Goal: Task Accomplishment & Management: Complete application form

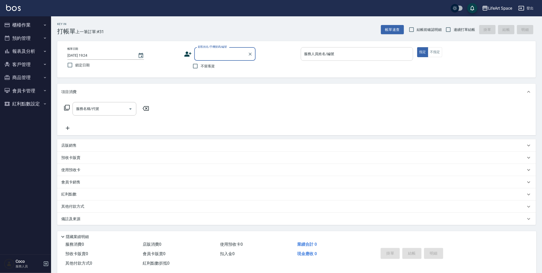
click at [323, 53] on div "服務人員姓名/編號 服務人員姓名/編號" at bounding box center [357, 54] width 113 height 14
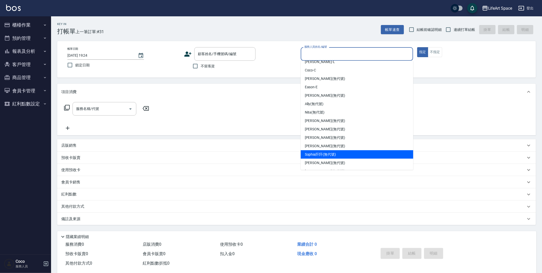
scroll to position [74, 0]
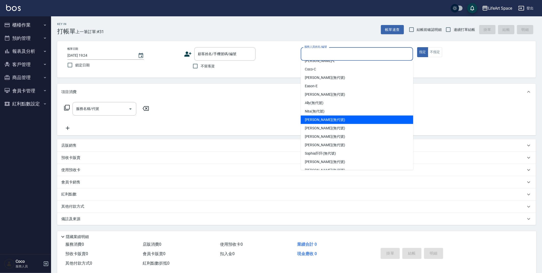
click at [327, 119] on div "[PERSON_NAME] (無代號)" at bounding box center [357, 120] width 113 height 8
type input "[PERSON_NAME](無代號)"
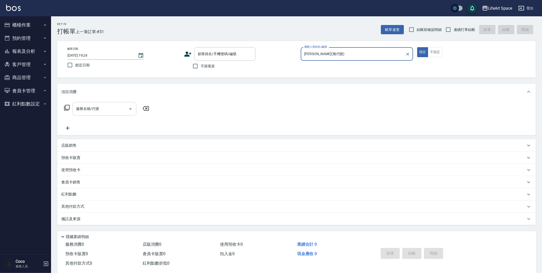
click at [89, 108] on div "服務名稱/代號 服務名稱/代號" at bounding box center [104, 109] width 64 height 14
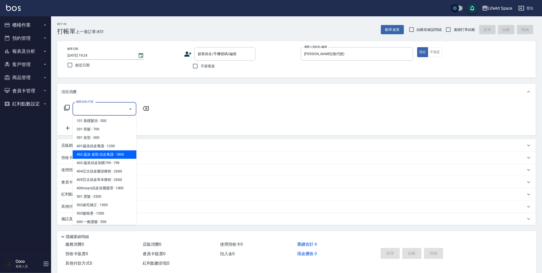
scroll to position [0, 0]
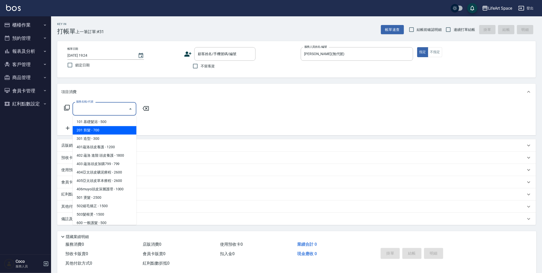
click at [123, 132] on span "201 剪髮 - 700" at bounding box center [104, 130] width 64 height 8
type input "201 剪髮(201)"
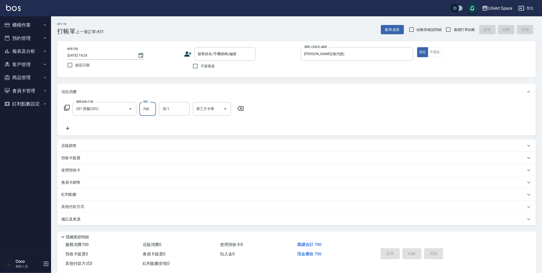
click at [154, 109] on input "700" at bounding box center [147, 109] width 17 height 14
type input "900"
click at [172, 109] on input "洗-1" at bounding box center [174, 108] width 26 height 9
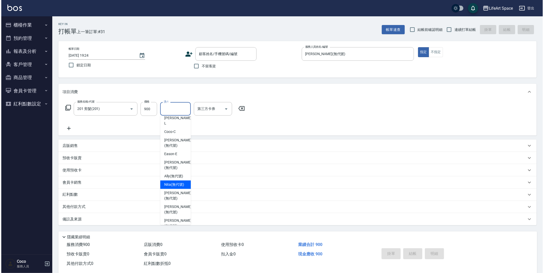
scroll to position [72, 0]
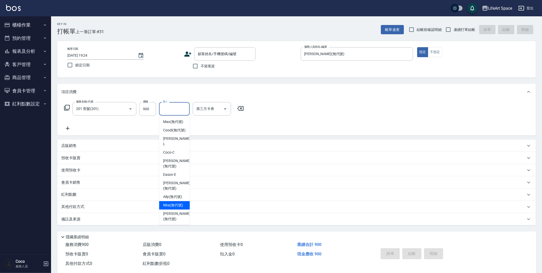
click at [173, 203] on span "Nita (無代號)" at bounding box center [173, 205] width 20 height 5
type input "Nita (無代號)"
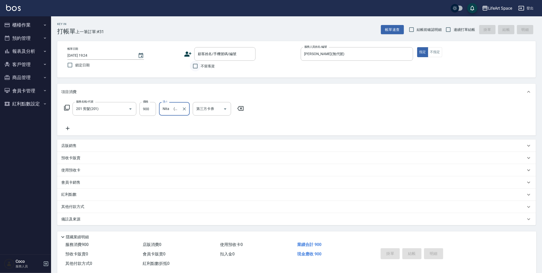
click at [198, 66] on input "不留客資" at bounding box center [195, 66] width 11 height 11
checkbox input "true"
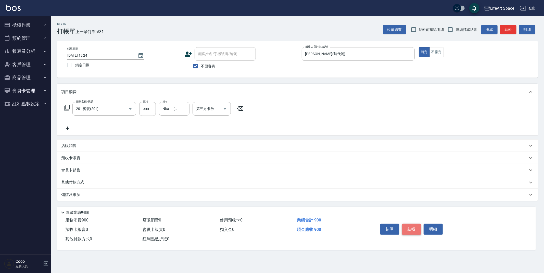
click at [413, 229] on button "結帳" at bounding box center [411, 229] width 19 height 11
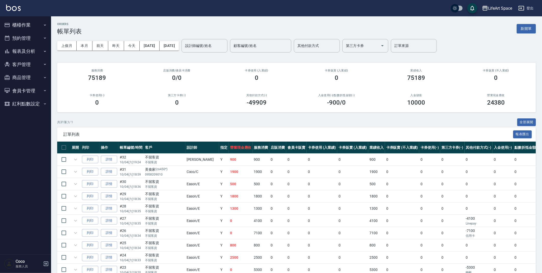
click at [29, 22] on button "櫃檯作業" at bounding box center [25, 24] width 47 height 13
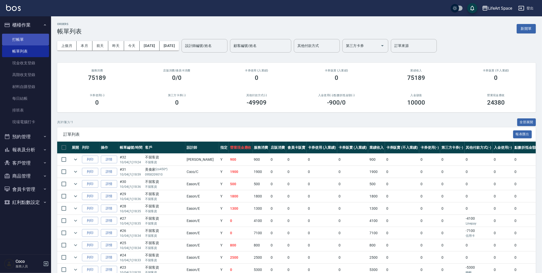
click at [27, 37] on link "打帳單" at bounding box center [25, 40] width 47 height 12
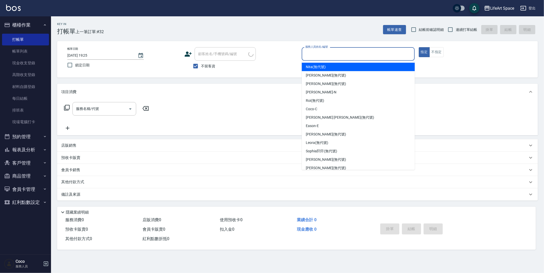
click at [313, 53] on input "服務人員姓名/編號" at bounding box center [358, 54] width 108 height 9
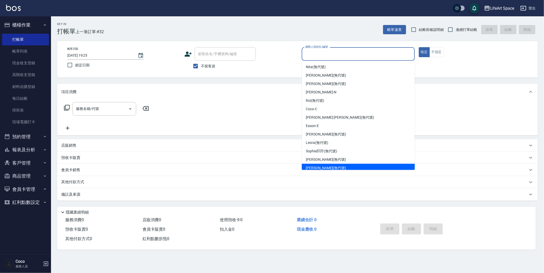
click at [334, 165] on div "[PERSON_NAME] (無代號)" at bounding box center [358, 168] width 113 height 8
type input "[PERSON_NAME](無代號)"
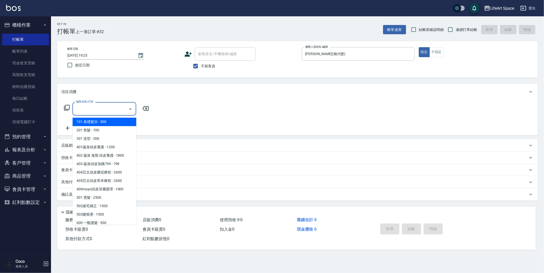
click at [96, 109] on input "服務名稱/代號" at bounding box center [101, 108] width 52 height 9
click at [97, 123] on span "101 基礎髮浴 - 500" at bounding box center [104, 122] width 64 height 8
type input "101 基礎髮浴 (101)"
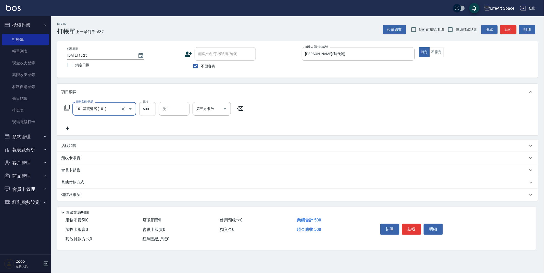
click at [152, 109] on input "500" at bounding box center [147, 109] width 17 height 14
type input "350"
click at [151, 110] on input "350" at bounding box center [147, 109] width 17 height 14
click at [170, 103] on div "洗-1" at bounding box center [174, 109] width 31 height 14
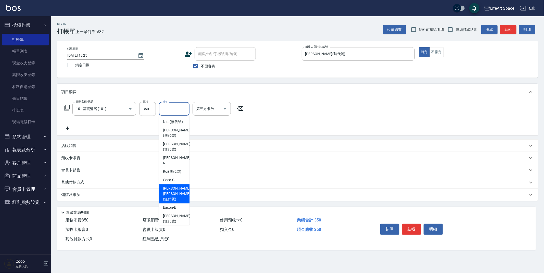
scroll to position [158, 0]
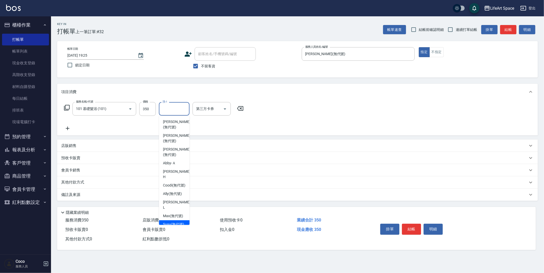
click at [176, 222] on span "Susu (無代號)" at bounding box center [173, 224] width 21 height 5
type input "Susu(無代號)"
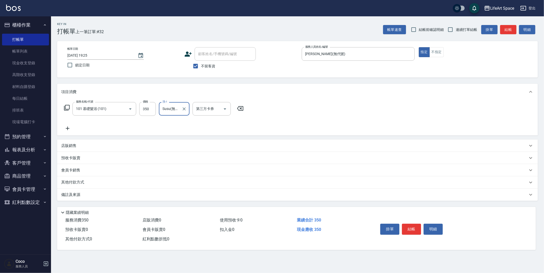
drag, startPoint x: 184, startPoint y: 108, endPoint x: 164, endPoint y: 120, distance: 23.3
click at [184, 108] on icon "Clear" at bounding box center [184, 108] width 5 height 5
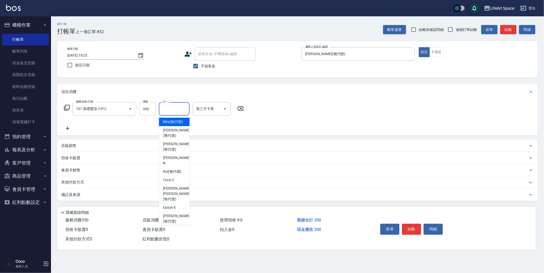
click at [173, 108] on input "洗-1" at bounding box center [174, 108] width 26 height 9
click at [173, 186] on span "[PERSON_NAME] [PERSON_NAME] (無代號)" at bounding box center [176, 194] width 27 height 16
type input "[PERSON_NAME] [PERSON_NAME](無代號)"
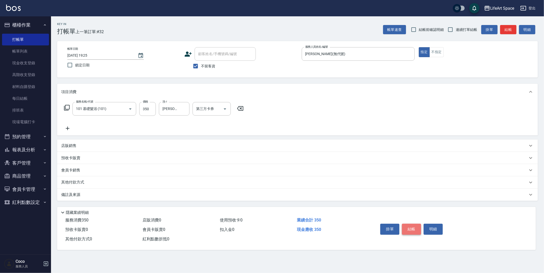
click at [410, 229] on button "結帳" at bounding box center [411, 229] width 19 height 11
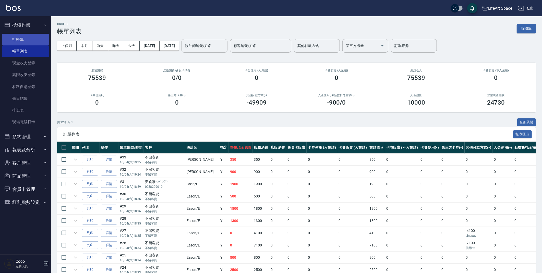
click at [23, 36] on link "打帳單" at bounding box center [25, 40] width 47 height 12
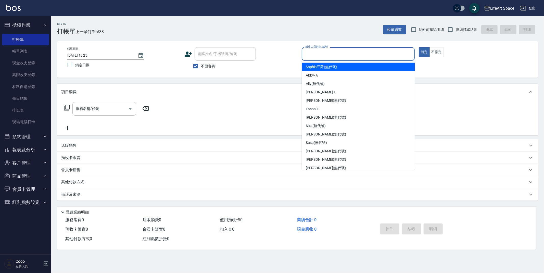
click at [327, 53] on input "服務人員姓名/編號" at bounding box center [358, 54] width 108 height 9
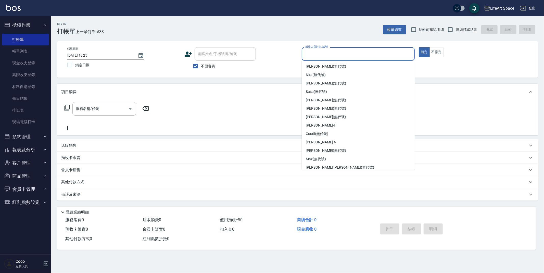
scroll to position [88, 0]
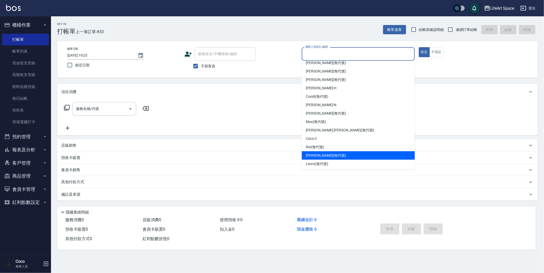
drag, startPoint x: 341, startPoint y: 154, endPoint x: 287, endPoint y: 118, distance: 64.1
click at [340, 153] on div "[PERSON_NAME] (無代號)" at bounding box center [358, 155] width 113 height 8
type input "[PERSON_NAME](無代號)"
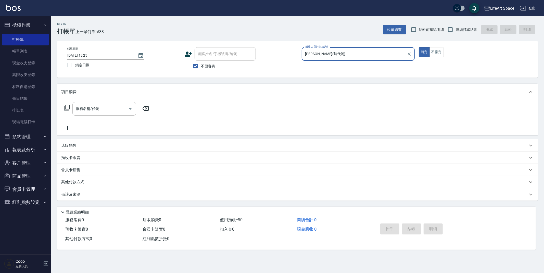
click at [91, 108] on div "服務名稱/代號 服務名稱/代號" at bounding box center [104, 109] width 64 height 14
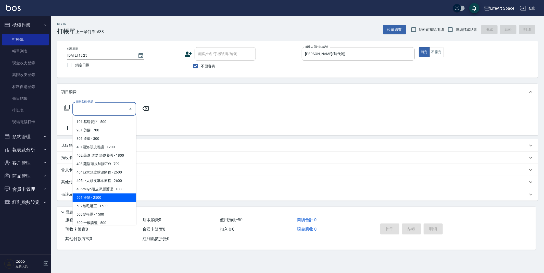
drag, startPoint x: 111, startPoint y: 197, endPoint x: 138, endPoint y: 142, distance: 61.0
click at [111, 197] on span "501 燙髮 - 2500" at bounding box center [104, 197] width 64 height 8
type input "501 燙髮(501)"
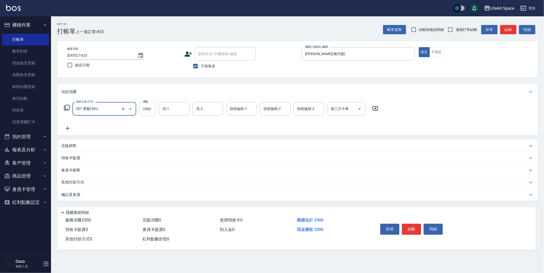
click at [154, 108] on input "2500" at bounding box center [147, 109] width 17 height 14
type input "2100"
click at [233, 109] on input "技術協助-1" at bounding box center [242, 108] width 26 height 9
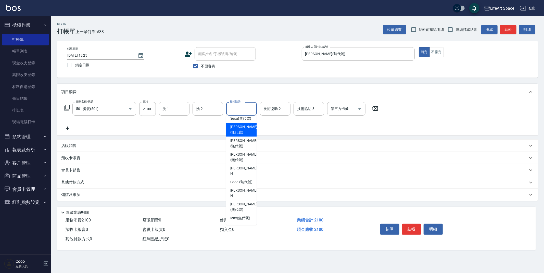
scroll to position [158, 0]
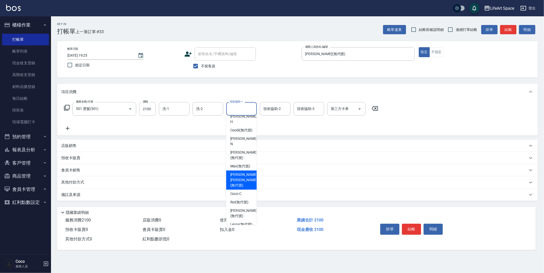
click at [244, 172] on span "[PERSON_NAME] [PERSON_NAME] (無代號)" at bounding box center [243, 180] width 27 height 16
type input "[PERSON_NAME] [PERSON_NAME](無代號)"
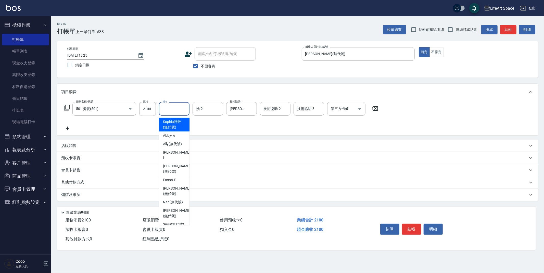
click at [170, 109] on input "洗-1" at bounding box center [174, 108] width 26 height 9
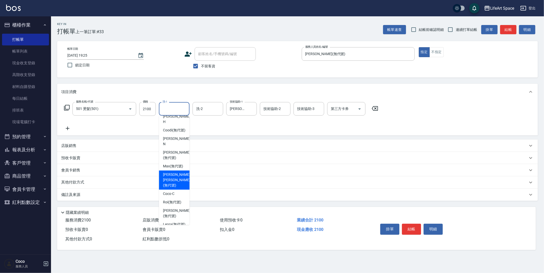
click at [176, 172] on span "[PERSON_NAME] [PERSON_NAME] (無代號)" at bounding box center [176, 180] width 27 height 16
type input "[PERSON_NAME] [PERSON_NAME](無代號)"
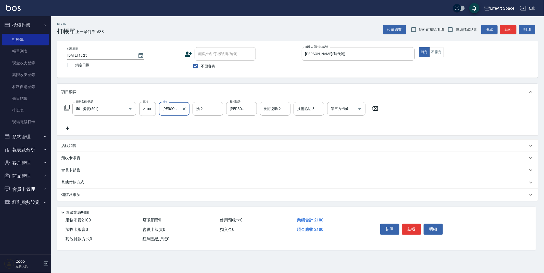
click at [275, 108] on div "技術協助-2 技術協助-2" at bounding box center [275, 109] width 31 height 14
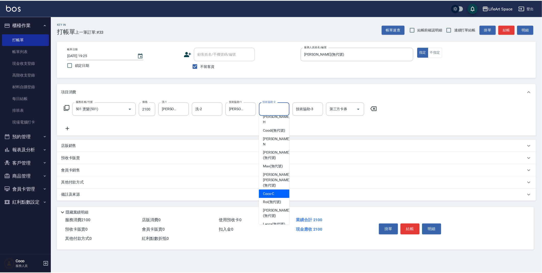
scroll to position [157, 0]
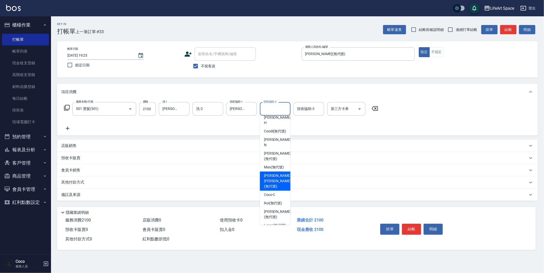
click at [275, 174] on span "[PERSON_NAME] [PERSON_NAME] (無代號)" at bounding box center [277, 181] width 27 height 16
type input "[PERSON_NAME] [PERSON_NAME](無代號)"
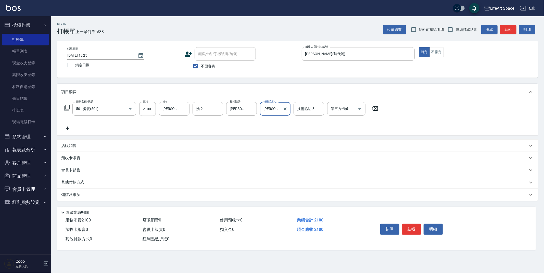
click at [69, 126] on icon at bounding box center [67, 128] width 13 height 6
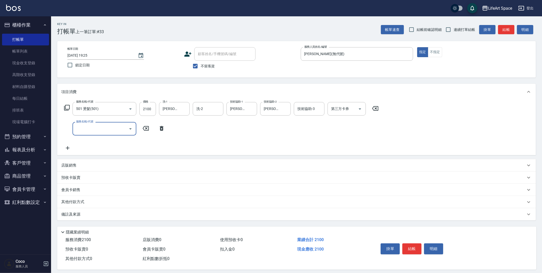
click at [86, 128] on input "服務名稱/代號" at bounding box center [101, 128] width 52 height 9
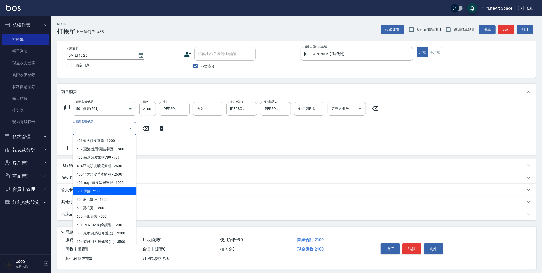
scroll to position [80, 0]
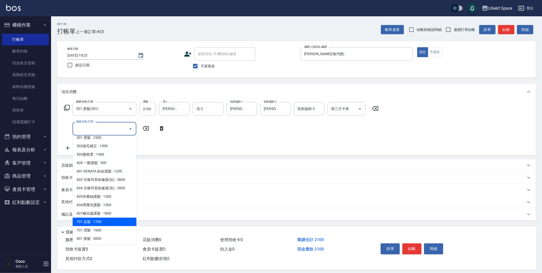
click at [108, 223] on span "701 染髮 - 1700" at bounding box center [104, 222] width 64 height 8
type input "701 染髮(701)"
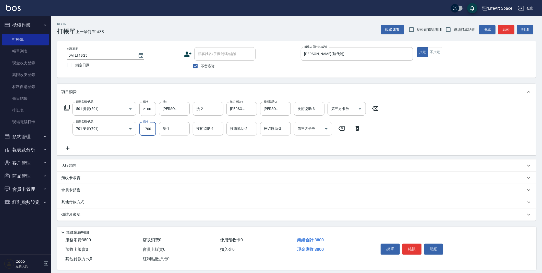
click at [152, 128] on input "1700" at bounding box center [147, 129] width 17 height 14
type input "1300"
click at [208, 129] on input "技術協助-1" at bounding box center [208, 128] width 26 height 9
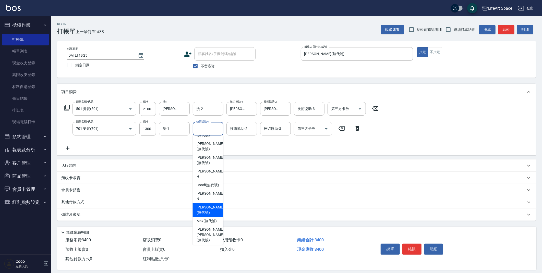
scroll to position [124, 0]
drag, startPoint x: 210, startPoint y: 222, endPoint x: 154, endPoint y: 236, distance: 57.3
click at [210, 226] on span "[PERSON_NAME] [PERSON_NAME] (無代號)" at bounding box center [210, 234] width 27 height 16
type input "[PERSON_NAME] [PERSON_NAME](無代號)"
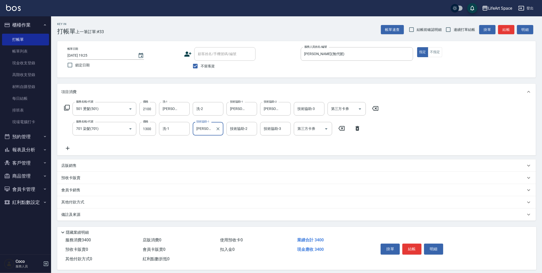
click at [247, 131] on div "技術協助-2 技術協助-2" at bounding box center [241, 129] width 31 height 14
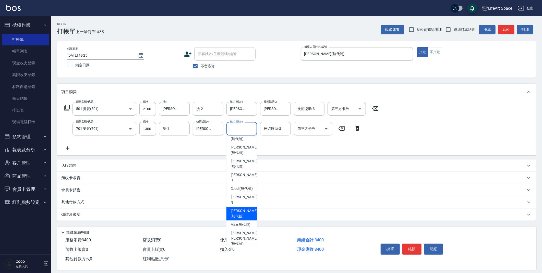
scroll to position [120, 0]
click at [243, 229] on span "[PERSON_NAME] [PERSON_NAME] (無代號)" at bounding box center [243, 237] width 27 height 16
type input "[PERSON_NAME] [PERSON_NAME](無代號)"
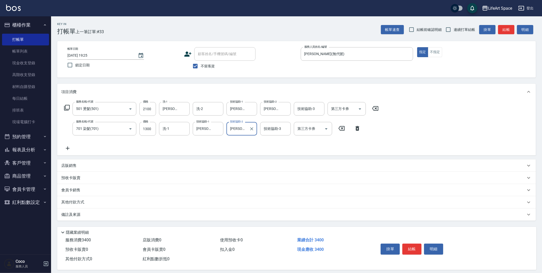
click at [78, 200] on p "其他付款方式" at bounding box center [74, 203] width 26 height 6
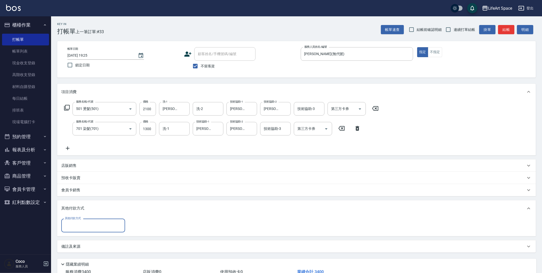
scroll to position [0, 0]
click at [91, 227] on input "其他付款方式" at bounding box center [93, 225] width 59 height 9
click at [94, 248] on span "Linepay" at bounding box center [93, 247] width 64 height 8
type input "Linepay"
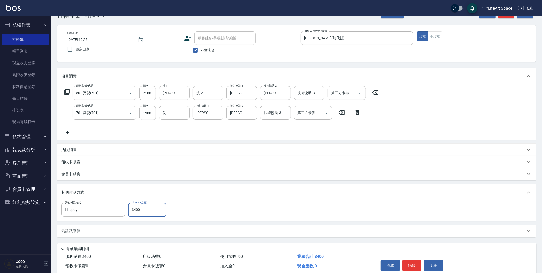
scroll to position [37, 0]
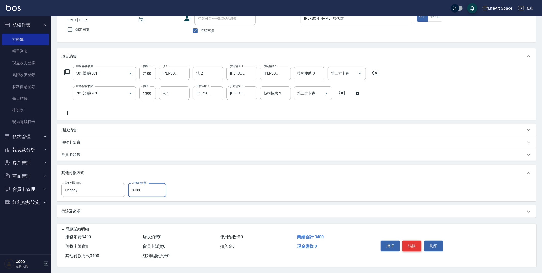
type input "3400"
click at [411, 247] on button "結帳" at bounding box center [411, 246] width 19 height 11
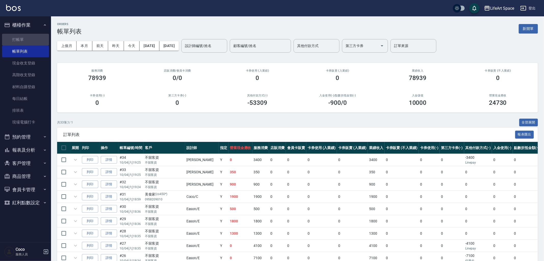
drag, startPoint x: 23, startPoint y: 39, endPoint x: 165, endPoint y: 6, distance: 145.7
click at [23, 39] on link "打帳單" at bounding box center [25, 40] width 47 height 12
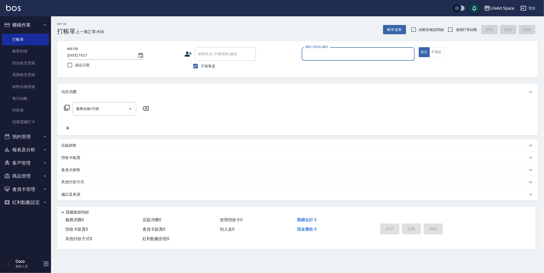
click at [321, 51] on input "服務人員姓名/編號" at bounding box center [358, 54] width 108 height 9
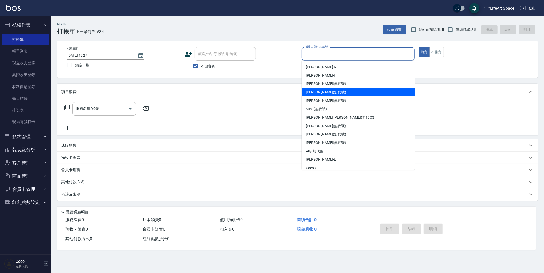
click at [324, 91] on span "[PERSON_NAME] (無代號)" at bounding box center [326, 92] width 40 height 5
type input "[PERSON_NAME](無代號)"
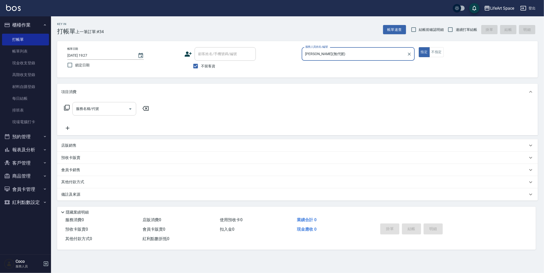
click at [114, 108] on input "服務名稱/代號" at bounding box center [101, 108] width 52 height 9
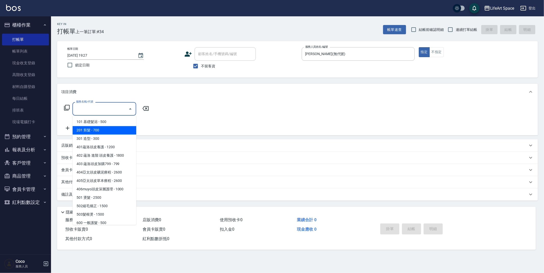
click at [103, 131] on span "201 剪髮 - 700" at bounding box center [104, 130] width 64 height 8
type input "201 剪髮(201)"
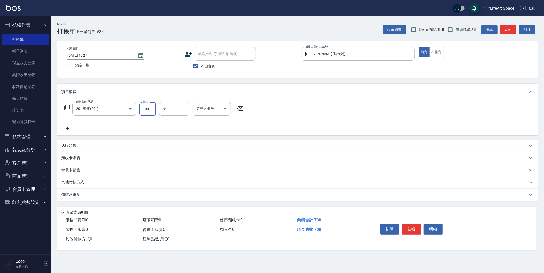
click at [151, 112] on input "700" at bounding box center [147, 109] width 17 height 14
type input "550"
click at [413, 229] on button "結帳" at bounding box center [411, 229] width 19 height 11
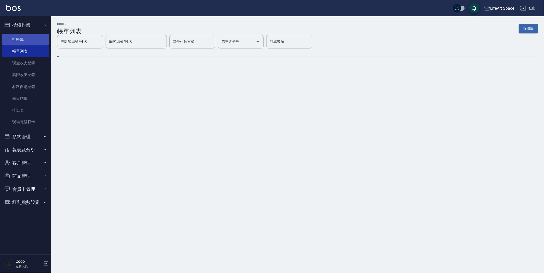
click at [25, 40] on link "打帳單" at bounding box center [25, 40] width 47 height 12
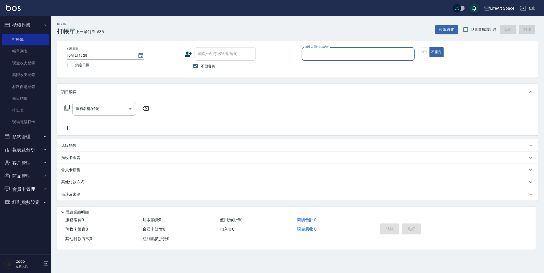
click at [320, 54] on input "服務人員姓名/編號" at bounding box center [358, 54] width 108 height 9
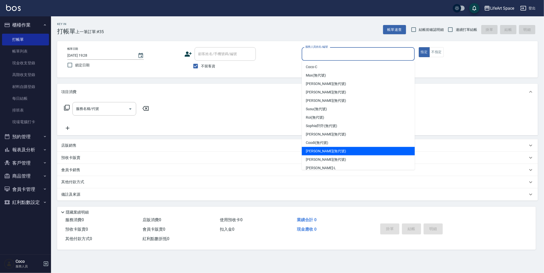
click at [337, 153] on div "[PERSON_NAME] (無代號)" at bounding box center [358, 151] width 113 height 8
type input "[PERSON_NAME](無代號)"
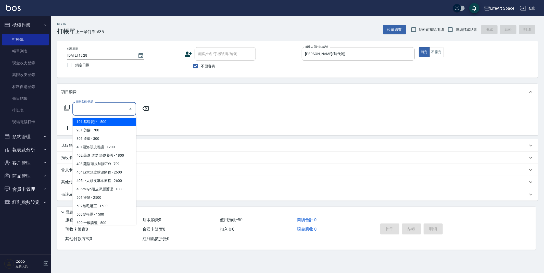
click at [97, 108] on div "服務名稱/代號 服務名稱/代號" at bounding box center [104, 109] width 64 height 14
click at [105, 128] on span "201 剪髮 - 700" at bounding box center [104, 130] width 64 height 8
type input "201 剪髮(201)"
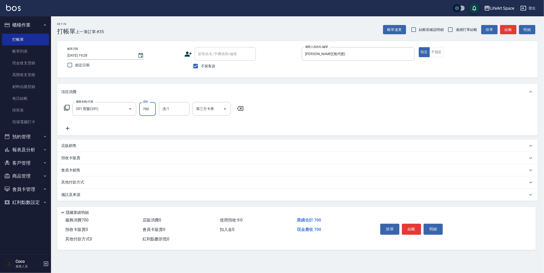
click at [150, 112] on input "700" at bounding box center [147, 109] width 17 height 14
type input "750"
click at [172, 109] on input "洗-1" at bounding box center [174, 108] width 26 height 9
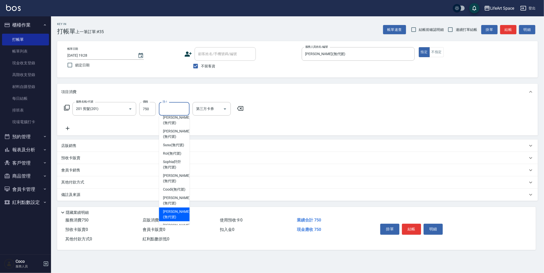
scroll to position [148, 0]
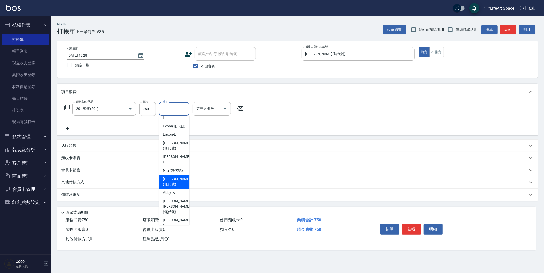
click at [177, 186] on span "[PERSON_NAME] (無代號)" at bounding box center [176, 181] width 27 height 11
type input "[PERSON_NAME](無代號)"
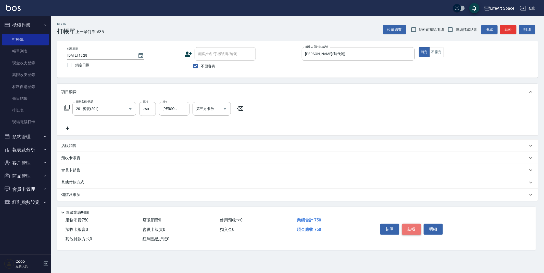
click at [414, 227] on button "結帳" at bounding box center [411, 229] width 19 height 11
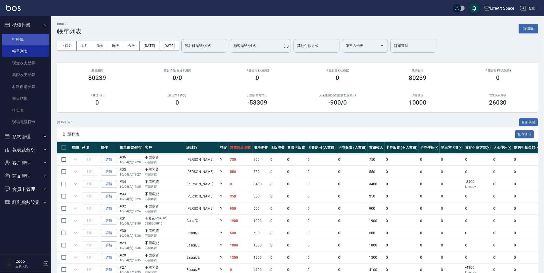
click at [21, 40] on link "打帳單" at bounding box center [25, 40] width 47 height 12
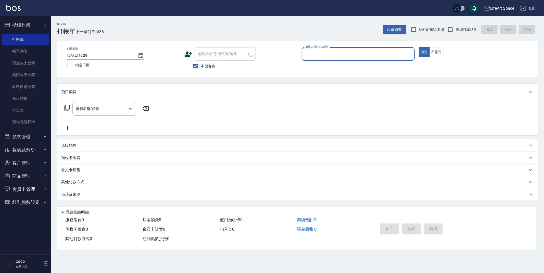
click at [326, 55] on input "服務人員姓名/編號" at bounding box center [358, 54] width 108 height 9
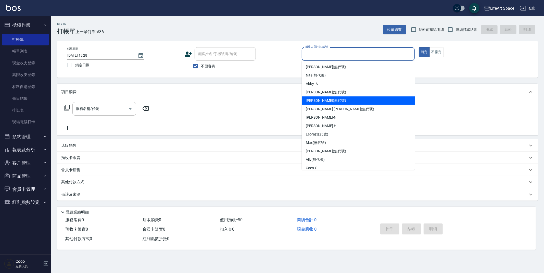
click at [321, 99] on span "[PERSON_NAME] (無代號)" at bounding box center [326, 100] width 40 height 5
type input "[PERSON_NAME](無代號)"
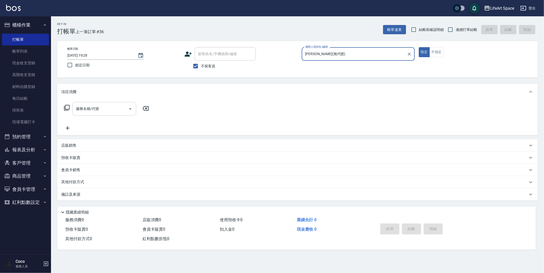
click at [92, 106] on div "服務名稱/代號 服務名稱/代號" at bounding box center [104, 109] width 64 height 14
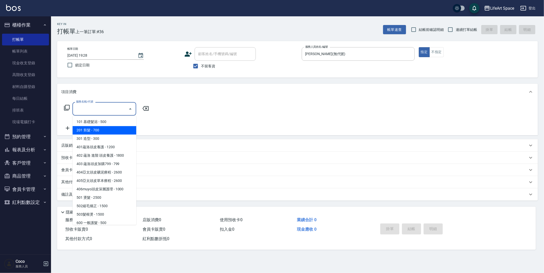
click at [100, 131] on span "201 剪髮 - 700" at bounding box center [104, 130] width 64 height 8
type input "201 剪髮(201)"
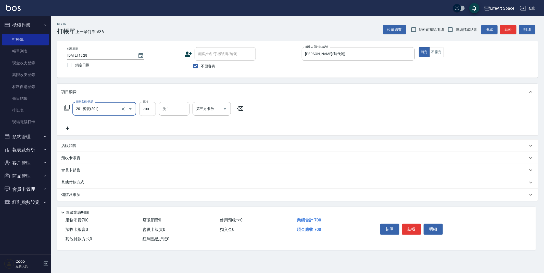
click at [150, 111] on input "700" at bounding box center [147, 109] width 17 height 14
type input "900"
click at [185, 109] on input "洗-1" at bounding box center [174, 108] width 26 height 9
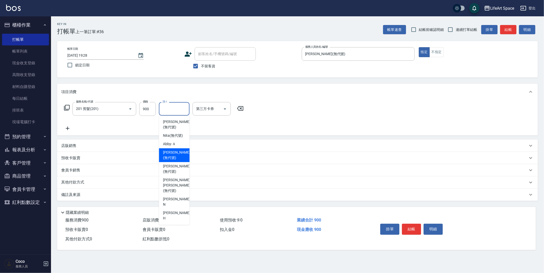
click at [174, 157] on span "[PERSON_NAME] (無代號)" at bounding box center [176, 155] width 27 height 11
type input "[PERSON_NAME](無代號)"
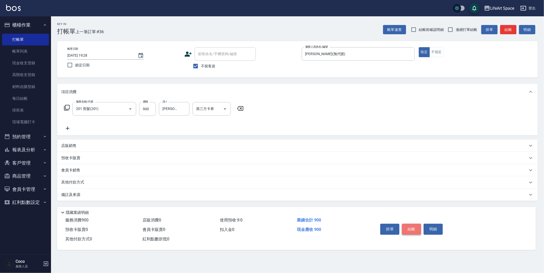
click at [407, 230] on button "結帳" at bounding box center [411, 229] width 19 height 11
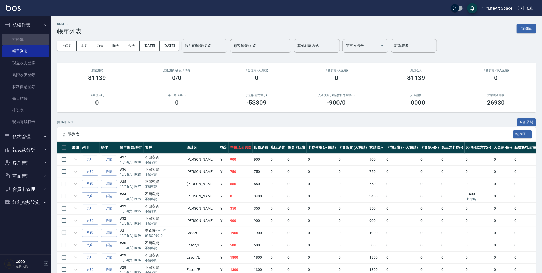
drag, startPoint x: 31, startPoint y: 39, endPoint x: 464, endPoint y: 80, distance: 435.1
click at [31, 39] on link "打帳單" at bounding box center [25, 40] width 47 height 12
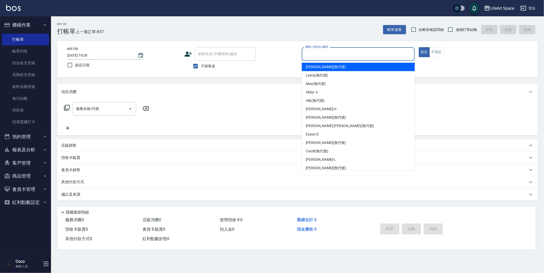
click at [334, 52] on input "服務人員姓名/編號" at bounding box center [358, 54] width 108 height 9
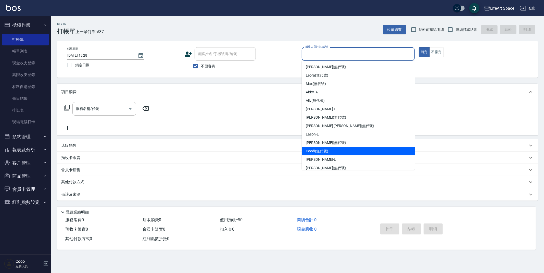
scroll to position [21, 0]
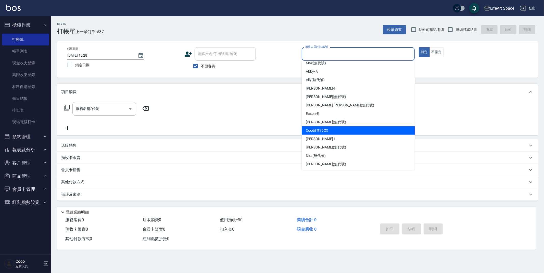
click at [328, 149] on span "[PERSON_NAME] (無代號)" at bounding box center [326, 147] width 40 height 5
type input "[PERSON_NAME](無代號)"
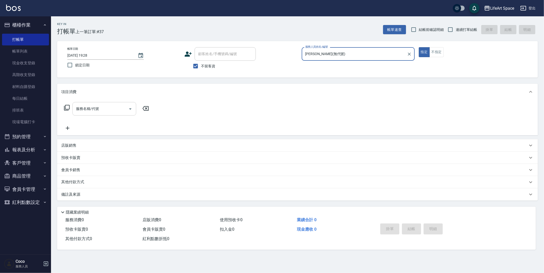
click at [94, 109] on input "服務名稱/代號" at bounding box center [101, 108] width 52 height 9
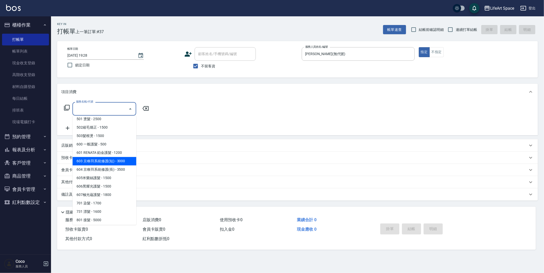
scroll to position [0, 0]
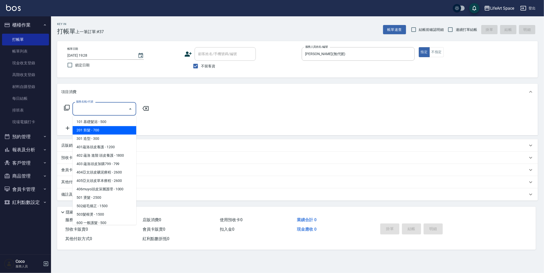
click at [114, 131] on span "201 剪髮 - 700" at bounding box center [104, 130] width 64 height 8
type input "201 剪髮(201)"
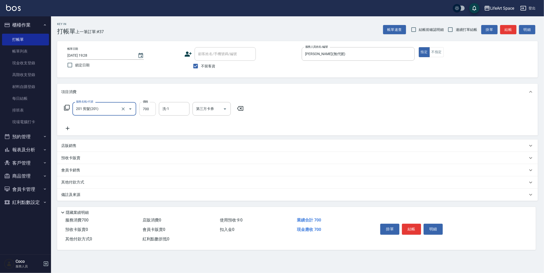
click at [149, 109] on input "700" at bounding box center [147, 109] width 17 height 14
type input "900"
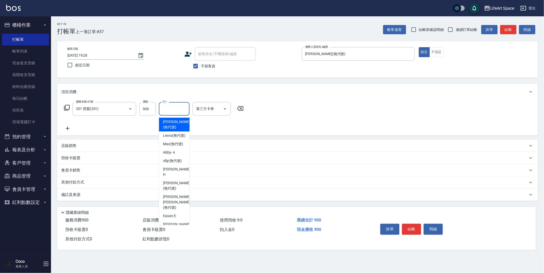
click at [175, 110] on input "洗-1" at bounding box center [174, 108] width 26 height 9
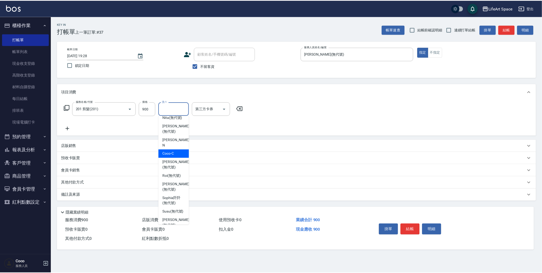
scroll to position [158, 0]
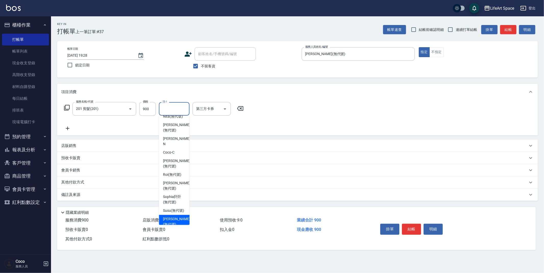
click at [173, 216] on span "[PERSON_NAME] (無代號)" at bounding box center [176, 221] width 27 height 11
type input "[PERSON_NAME](無代號)"
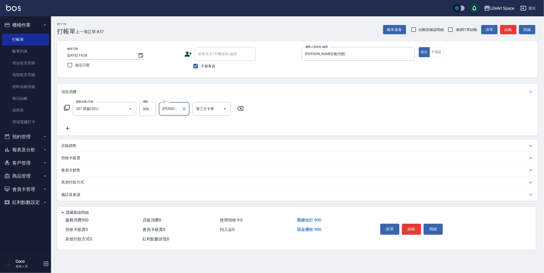
click at [67, 129] on icon at bounding box center [68, 129] width 4 height 4
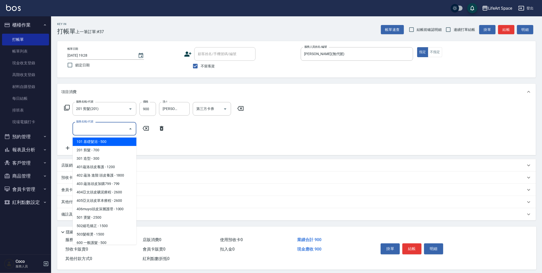
click at [108, 131] on input "服務名稱/代號" at bounding box center [101, 128] width 52 height 9
drag, startPoint x: 118, startPoint y: 150, endPoint x: 167, endPoint y: 137, distance: 50.5
click at [118, 149] on span "201 剪髮 - 700" at bounding box center [104, 150] width 64 height 8
type input "201 剪髮(201)"
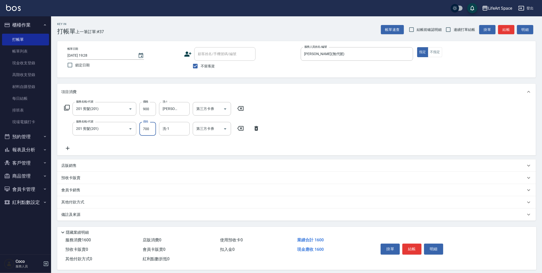
click at [150, 127] on input "700" at bounding box center [147, 129] width 17 height 14
type input "1200"
click at [173, 132] on input "洗-1" at bounding box center [174, 128] width 26 height 9
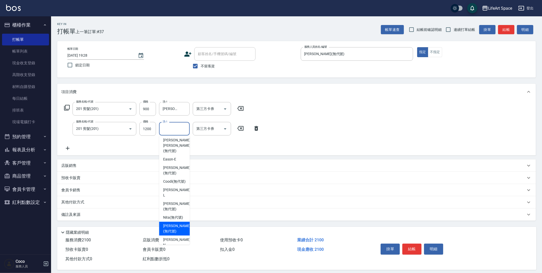
scroll to position [74, 0]
click at [168, 218] on span "Nita (無代號)" at bounding box center [173, 219] width 20 height 5
type input "Nita (無代號)"
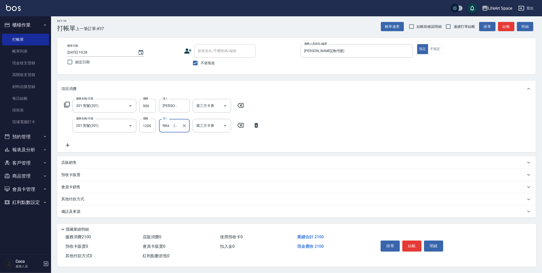
scroll to position [5, 0]
click at [411, 246] on button "結帳" at bounding box center [411, 246] width 19 height 11
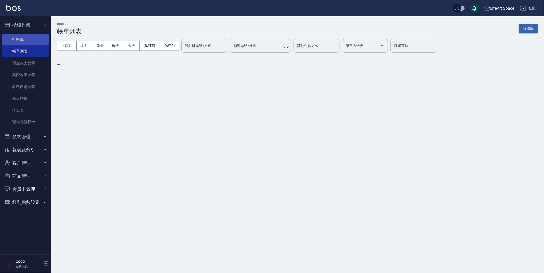
click at [19, 38] on link "打帳單" at bounding box center [25, 40] width 47 height 12
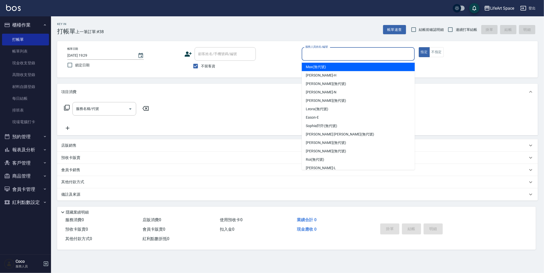
click at [317, 54] on input "服務人員姓名/編號" at bounding box center [358, 54] width 108 height 9
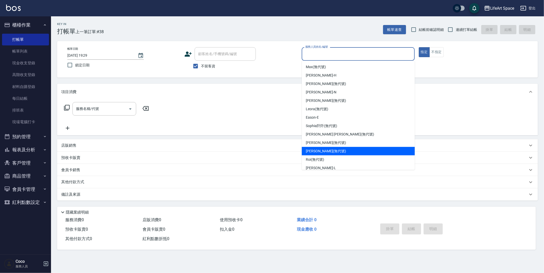
click at [329, 151] on div "[PERSON_NAME] (無代號)" at bounding box center [358, 151] width 113 height 8
type input "[PERSON_NAME](無代號)"
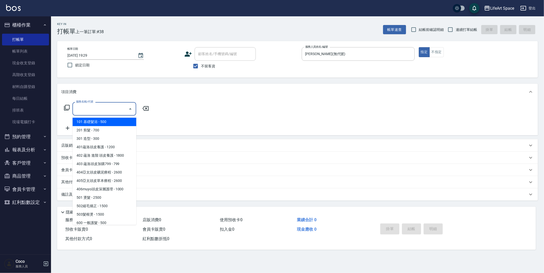
click at [90, 108] on div "服務名稱/代號 服務名稱/代號" at bounding box center [104, 109] width 64 height 14
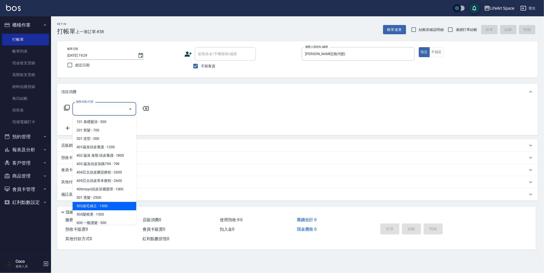
click at [97, 206] on span "502縮毛矯正 - 1500" at bounding box center [104, 206] width 64 height 8
type input "502縮毛矯正 (502)"
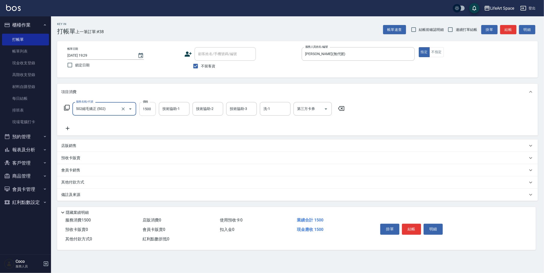
click at [152, 110] on input "1500" at bounding box center [147, 109] width 17 height 14
type input "2800"
click at [68, 128] on icon at bounding box center [67, 128] width 13 height 6
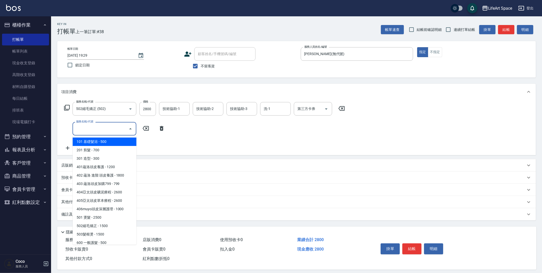
click at [101, 127] on input "服務名稱/代號" at bounding box center [101, 128] width 52 height 9
drag, startPoint x: 101, startPoint y: 152, endPoint x: 120, endPoint y: 144, distance: 20.2
click at [101, 152] on span "201 剪髮 - 700" at bounding box center [104, 150] width 64 height 8
type input "201 剪髮(201)"
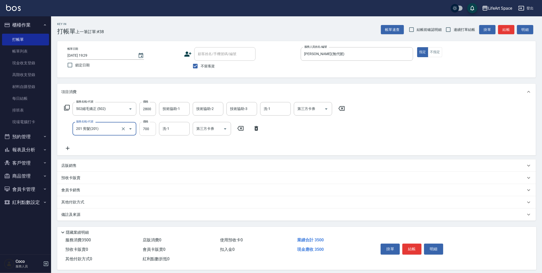
click at [153, 131] on input "700" at bounding box center [147, 129] width 17 height 14
type input "900"
click at [168, 128] on input "洗-1" at bounding box center [174, 128] width 26 height 9
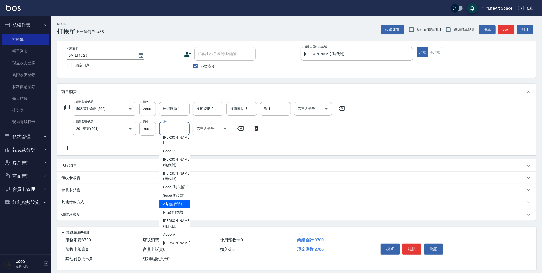
scroll to position [158, 0]
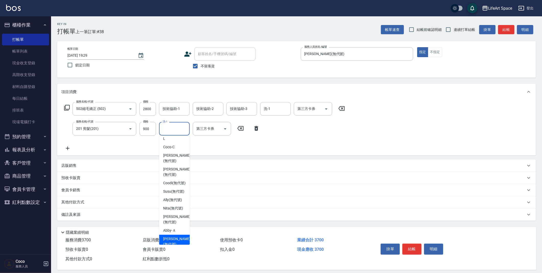
click at [174, 236] on span "[PERSON_NAME] (無代號)" at bounding box center [176, 241] width 27 height 11
type input "[PERSON_NAME](無代號)"
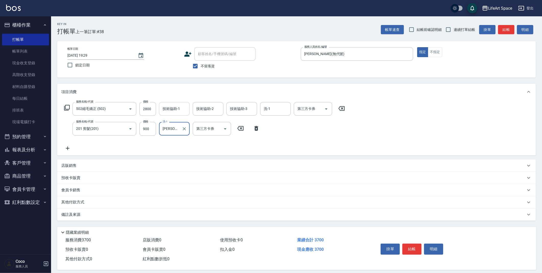
click at [181, 110] on input "技術協助-1" at bounding box center [174, 108] width 26 height 9
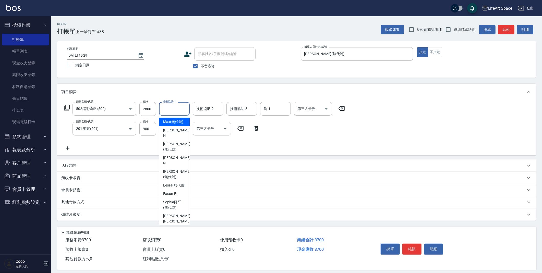
click at [181, 111] on input "技術協助-1" at bounding box center [174, 108] width 26 height 9
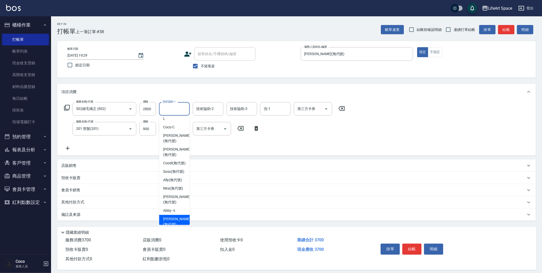
click at [176, 216] on span "[PERSON_NAME] (無代號)" at bounding box center [176, 221] width 27 height 11
type input "[PERSON_NAME](無代號)"
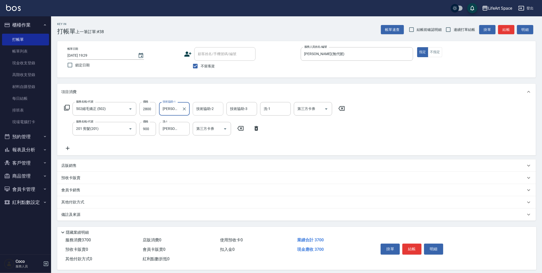
click at [217, 110] on input "技術協助-2" at bounding box center [208, 108] width 26 height 9
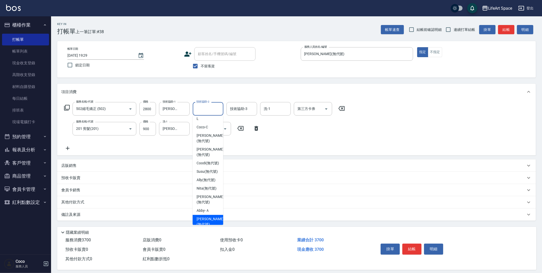
click at [205, 215] on div "[PERSON_NAME] (無代號)" at bounding box center [207, 222] width 31 height 14
type input "[PERSON_NAME](無代號)"
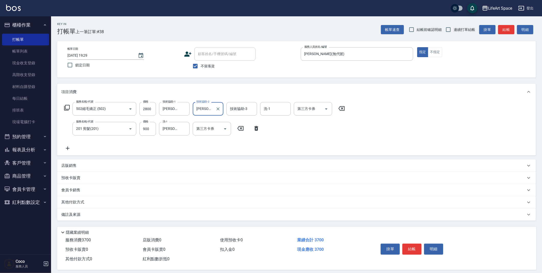
click at [83, 200] on p "其他付款方式" at bounding box center [74, 203] width 26 height 6
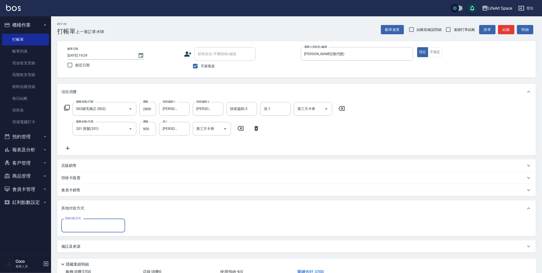
scroll to position [0, 0]
click at [107, 227] on input "其他付款方式" at bounding box center [93, 225] width 59 height 9
click at [100, 246] on span "Linepay" at bounding box center [93, 247] width 64 height 8
type input "Linepay"
type input "3700"
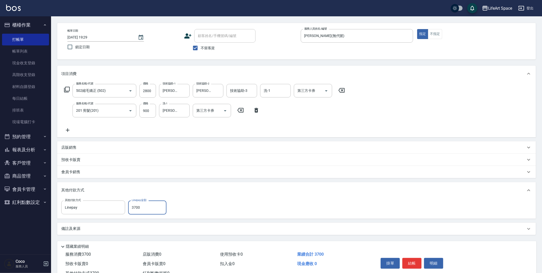
scroll to position [37, 0]
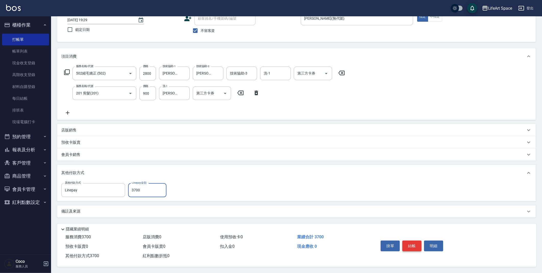
click at [417, 245] on button "結帳" at bounding box center [411, 246] width 19 height 11
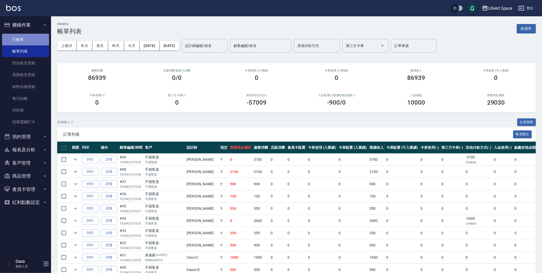
click at [21, 38] on link "打帳單" at bounding box center [25, 40] width 47 height 12
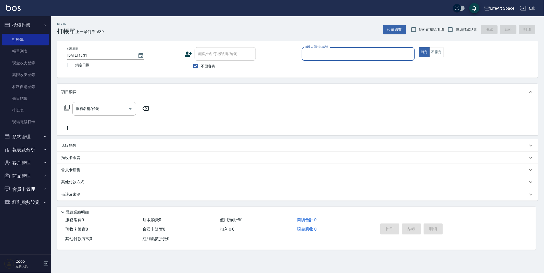
click at [333, 54] on input "服務人員姓名/編號" at bounding box center [358, 54] width 108 height 9
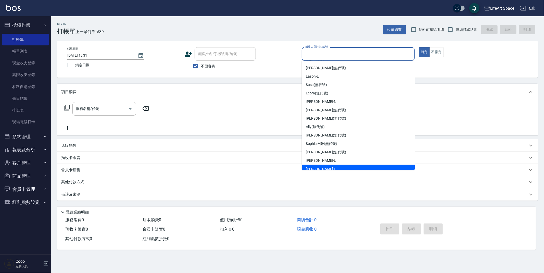
scroll to position [88, 0]
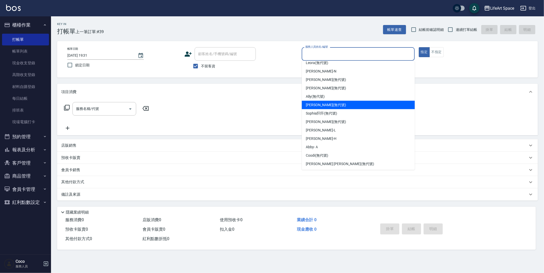
click at [330, 106] on div "[PERSON_NAME] (無代號)" at bounding box center [358, 105] width 113 height 8
type input "[PERSON_NAME](無代號)"
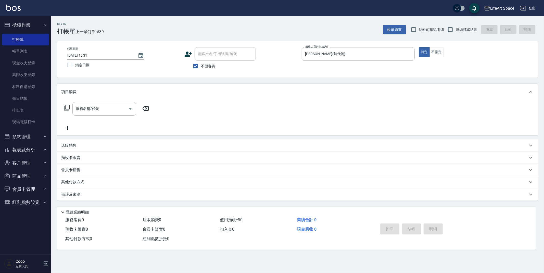
click at [79, 144] on div "店販銷售" at bounding box center [294, 145] width 467 height 5
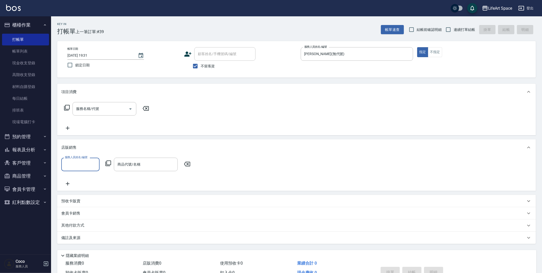
scroll to position [0, 0]
click at [83, 164] on input "服務人員姓名/編號" at bounding box center [81, 164] width 34 height 9
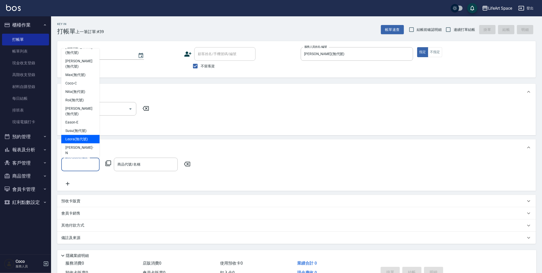
scroll to position [94, 0]
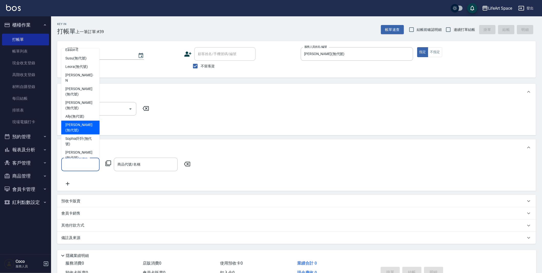
drag, startPoint x: 91, startPoint y: 88, endPoint x: 108, endPoint y: 119, distance: 36.2
click at [91, 121] on div "[PERSON_NAME] (無代號)" at bounding box center [80, 128] width 38 height 14
type input "[PERSON_NAME](無代號)"
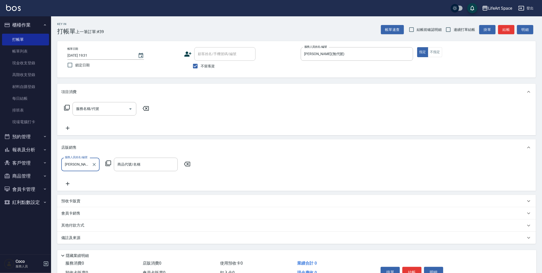
click at [139, 163] on input "商品代號/名稱" at bounding box center [145, 164] width 59 height 9
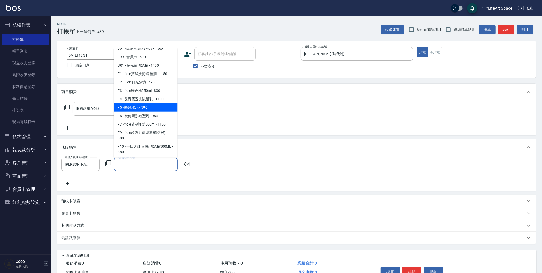
scroll to position [84, 0]
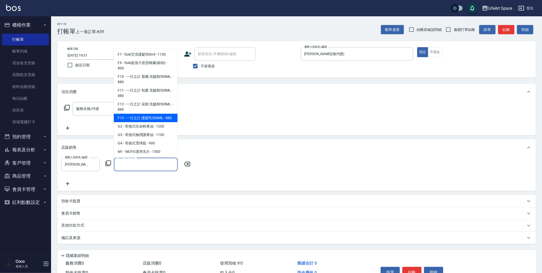
click at [156, 115] on span "F13 - 一日之計 護髮乳500ML - 880" at bounding box center [146, 118] width 64 height 8
type input "一日之計 護髮乳500ML"
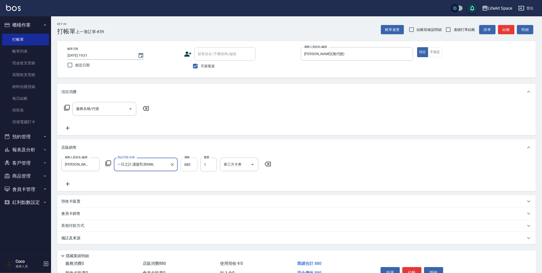
click at [196, 167] on input "880" at bounding box center [189, 165] width 17 height 14
click at [194, 167] on input "972" at bounding box center [189, 165] width 17 height 14
type input "792"
click at [70, 183] on icon at bounding box center [67, 184] width 13 height 6
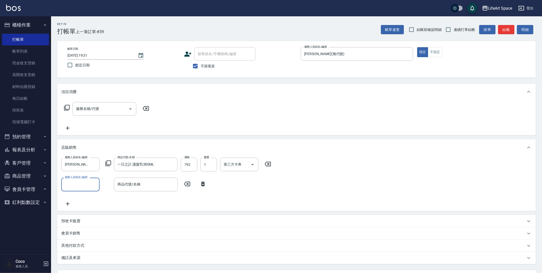
click at [74, 183] on input "服務人員姓名/編號" at bounding box center [81, 184] width 34 height 9
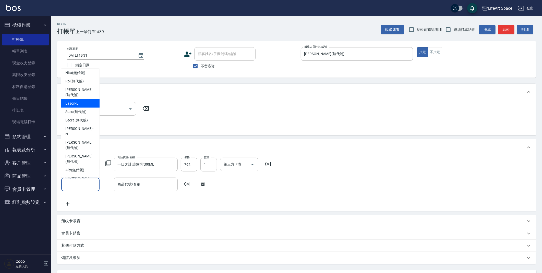
scroll to position [67, 0]
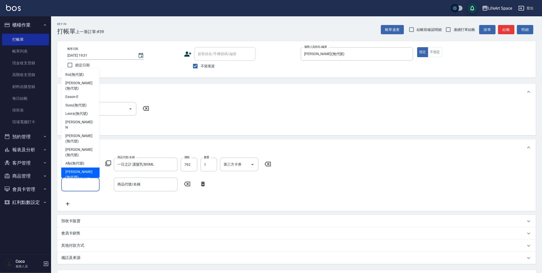
click at [81, 169] on span "[PERSON_NAME] (無代號)" at bounding box center [80, 174] width 30 height 11
type input "[PERSON_NAME](無代號)"
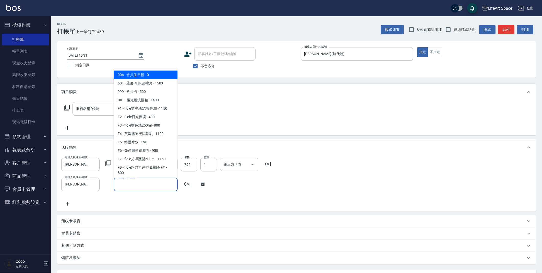
click at [133, 187] on input "商品代號/名稱" at bounding box center [145, 184] width 59 height 9
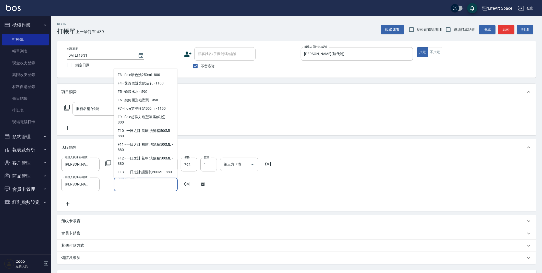
scroll to position [51, 0]
click at [159, 157] on span "F12 - 一日之計 花朝 洗髮精500ML - 880" at bounding box center [146, 161] width 64 height 14
type input "一日之計 花朝 洗髮精500ML"
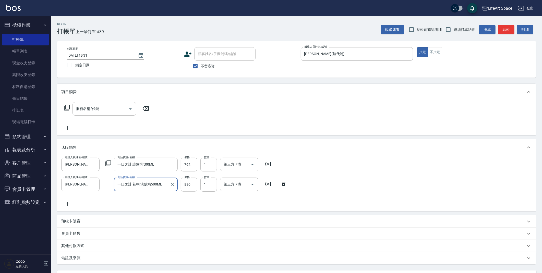
click at [191, 186] on input "880" at bounding box center [189, 185] width 17 height 14
type input "792"
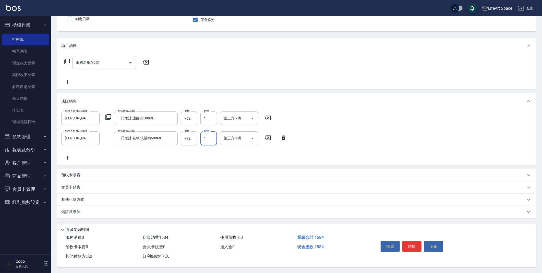
scroll to position [48, 0]
click at [68, 154] on icon at bounding box center [67, 157] width 13 height 6
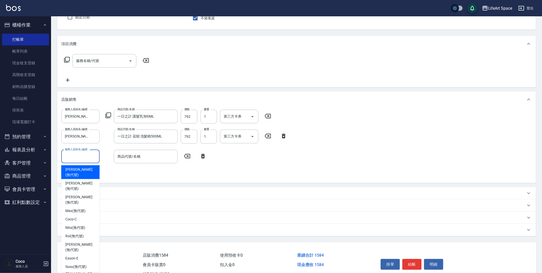
click at [82, 155] on input "服務人員姓名/編號" at bounding box center [81, 156] width 34 height 9
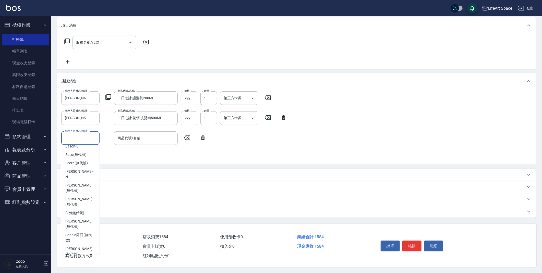
scroll to position [68, 0]
click at [80, 219] on span "[PERSON_NAME] (無代號)" at bounding box center [80, 224] width 30 height 11
type input "[PERSON_NAME](無代號)"
click at [140, 135] on input "商品代號/名稱" at bounding box center [145, 138] width 59 height 9
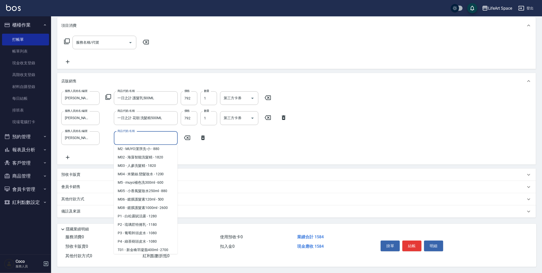
scroll to position [201, 0]
click at [153, 228] on span "P2 - 琉璃苣特捲乳 - 1180" at bounding box center [146, 224] width 64 height 8
type input "琉璃苣特捲乳"
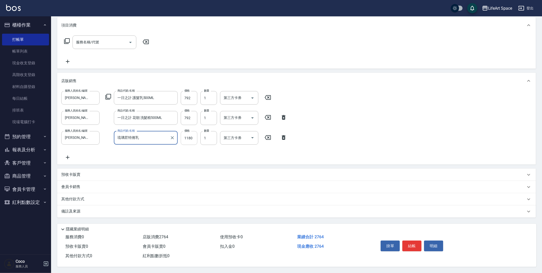
click at [195, 138] on input "1180" at bounding box center [189, 138] width 17 height 14
type input "1062"
click at [67, 156] on icon at bounding box center [68, 158] width 4 height 4
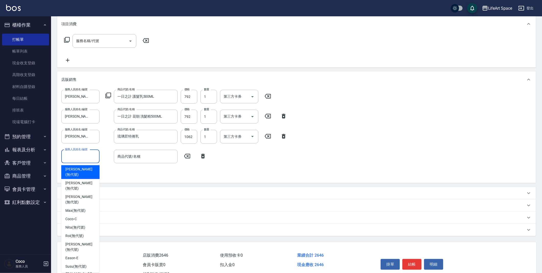
click at [76, 158] on input "服務人員姓名/編號" at bounding box center [81, 156] width 34 height 9
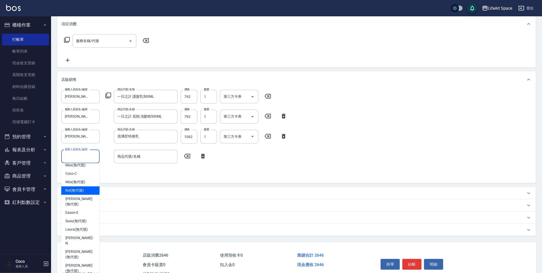
scroll to position [94, 0]
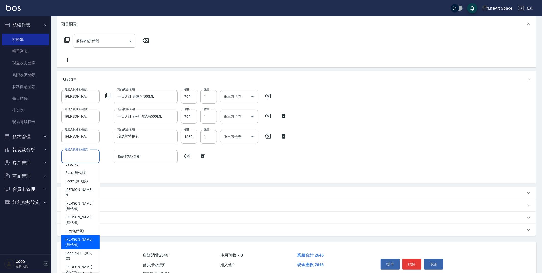
drag, startPoint x: 85, startPoint y: 203, endPoint x: 104, endPoint y: 191, distance: 22.3
click at [85, 237] on span "[PERSON_NAME] (無代號)" at bounding box center [80, 242] width 30 height 11
type input "[PERSON_NAME](無代號)"
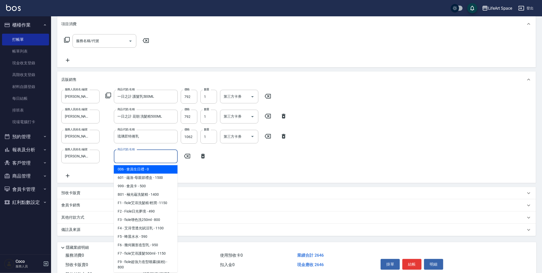
click at [138, 155] on input "商品代號/名稱" at bounding box center [145, 156] width 59 height 9
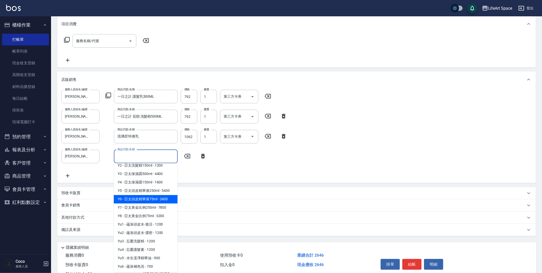
scroll to position [393, 0]
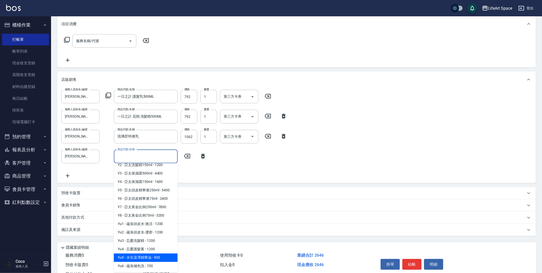
click at [153, 254] on span "Yu5 - 水生漾澤精華油 - 900" at bounding box center [146, 258] width 64 height 8
type input "水生漾澤精華油"
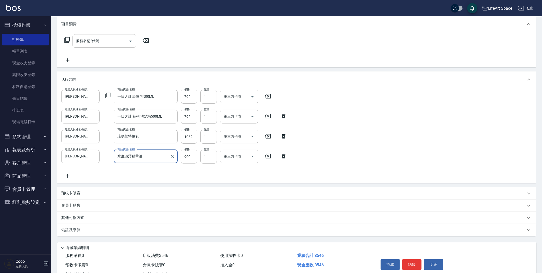
click at [196, 157] on input "900" at bounding box center [189, 157] width 17 height 14
type input "810"
click at [422, 267] on div "掛單 結帳 明細" at bounding box center [412, 265] width 67 height 16
click at [411, 267] on button "結帳" at bounding box center [411, 264] width 19 height 11
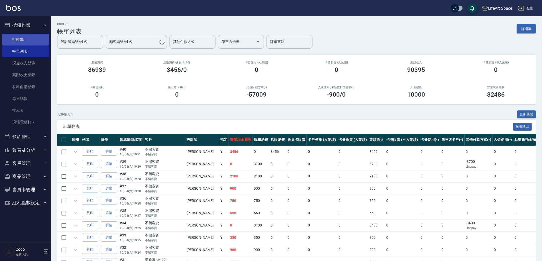
click at [25, 40] on link "打帳單" at bounding box center [25, 40] width 47 height 12
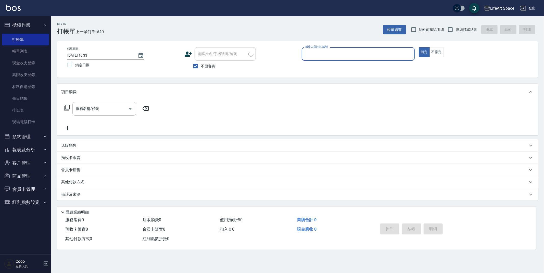
click at [331, 52] on input "服務人員姓名/編號" at bounding box center [358, 54] width 108 height 9
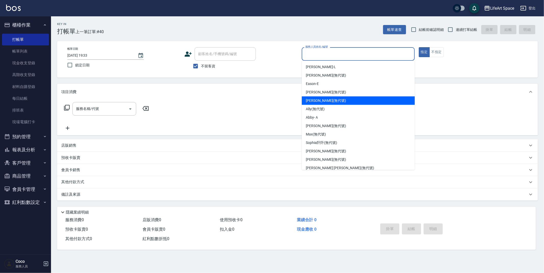
click at [318, 104] on div "[PERSON_NAME] (無代號)" at bounding box center [358, 100] width 113 height 8
type input "[PERSON_NAME](無代號)"
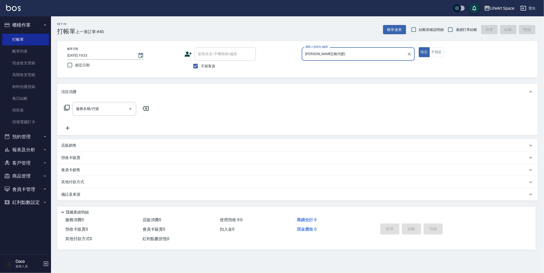
click at [95, 106] on div "服務名稱/代號 服務名稱/代號" at bounding box center [104, 109] width 64 height 14
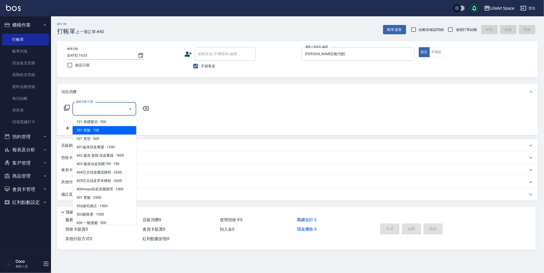
click at [102, 128] on span "201 剪髮 - 700" at bounding box center [104, 130] width 64 height 8
type input "201 剪髮(201)"
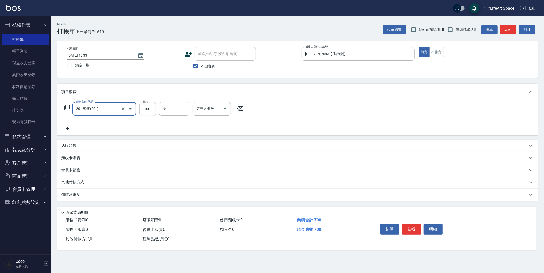
click at [150, 112] on input "700" at bounding box center [147, 109] width 17 height 14
type input "750"
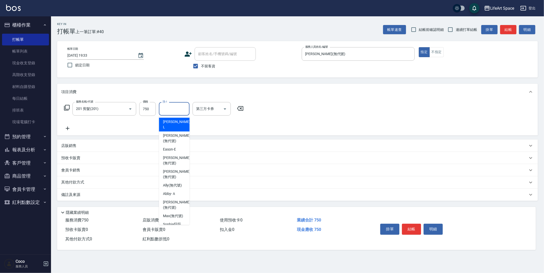
click at [178, 113] on input "洗-1" at bounding box center [174, 108] width 26 height 9
click at [177, 154] on div "[PERSON_NAME] (無代號)" at bounding box center [174, 161] width 31 height 14
type input "[PERSON_NAME](無代號)"
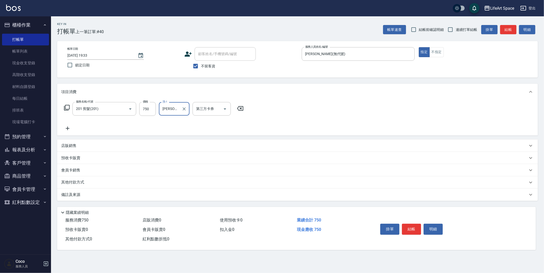
click at [66, 128] on icon at bounding box center [67, 128] width 13 height 6
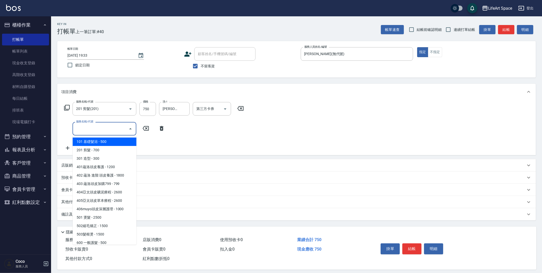
click at [90, 128] on input "服務名稱/代號" at bounding box center [101, 128] width 52 height 9
click at [99, 149] on span "201 剪髮 - 700" at bounding box center [104, 150] width 64 height 8
type input "201 剪髮(201)"
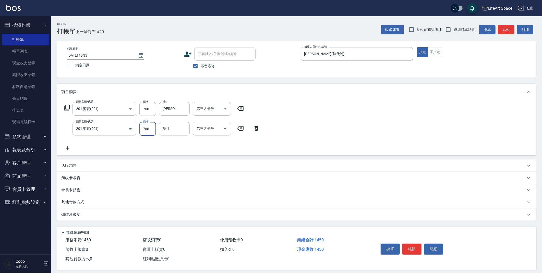
click at [155, 131] on input "700" at bounding box center [147, 129] width 17 height 14
type input "900"
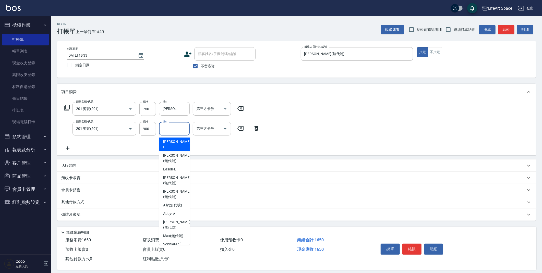
click at [168, 130] on input "洗-1" at bounding box center [174, 128] width 26 height 9
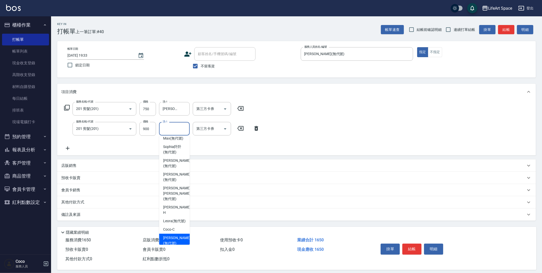
click at [176, 235] on span "[PERSON_NAME] (無代號)" at bounding box center [176, 240] width 27 height 11
type input "[PERSON_NAME](無代號)"
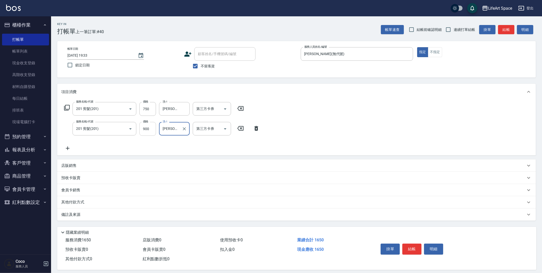
click at [150, 128] on input "900" at bounding box center [147, 129] width 17 height 14
type input "950"
click at [69, 146] on icon at bounding box center [67, 148] width 13 height 6
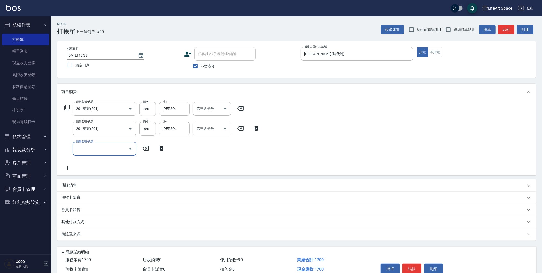
click at [82, 144] on input "服務名稱/代號" at bounding box center [101, 148] width 52 height 9
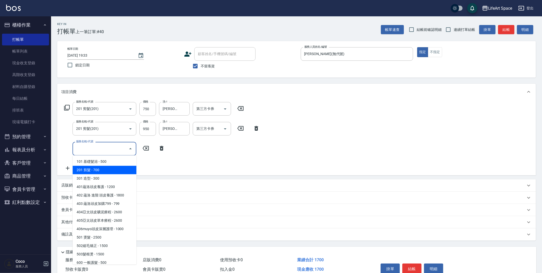
click at [97, 171] on span "201 剪髮 - 700" at bounding box center [104, 170] width 64 height 8
type input "201 剪髮(201)"
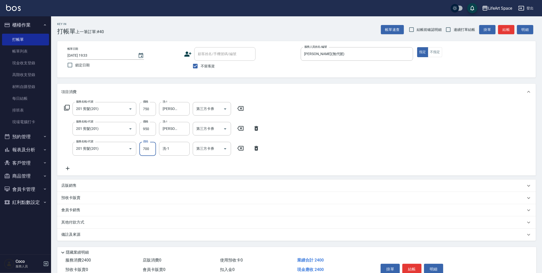
click at [149, 148] on input "700" at bounding box center [147, 149] width 17 height 14
type input "950"
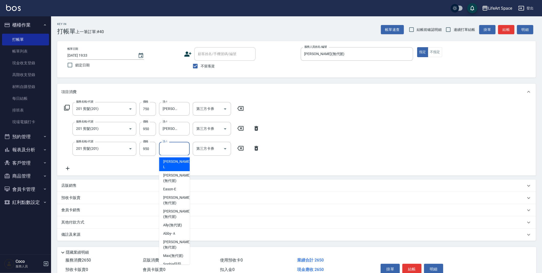
click at [171, 149] on input "洗-1" at bounding box center [174, 148] width 26 height 9
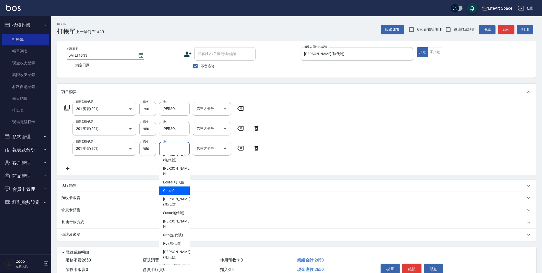
scroll to position [158, 0]
click at [177, 231] on span "Nita (無代號)" at bounding box center [173, 233] width 20 height 5
type input "Nita (無代號)"
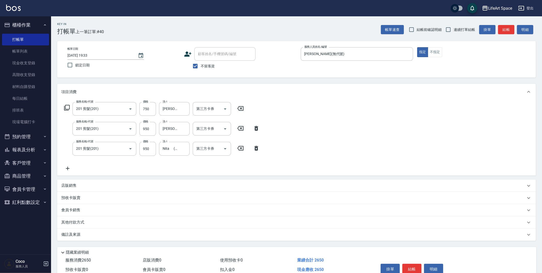
click at [70, 167] on icon at bounding box center [67, 168] width 13 height 6
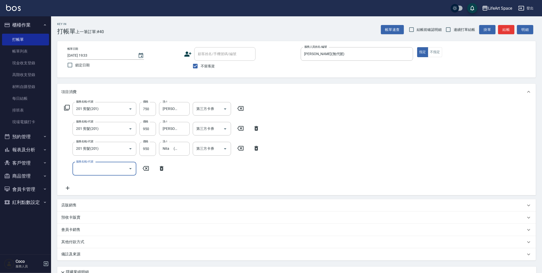
click at [82, 169] on input "服務名稱/代號" at bounding box center [101, 168] width 52 height 9
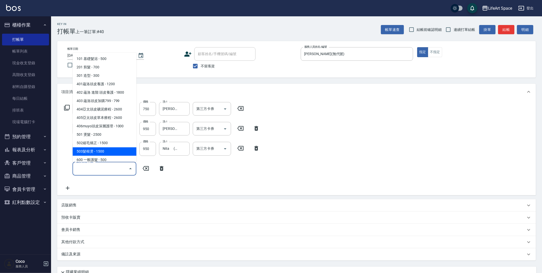
scroll to position [80, 0]
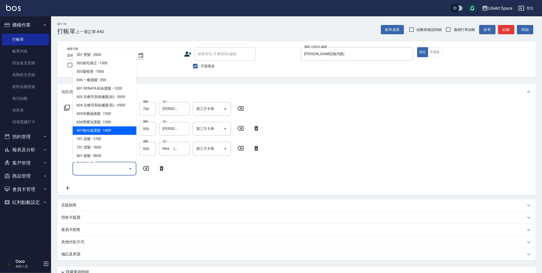
click at [112, 133] on span "607極光蘊護髮 - 1800" at bounding box center [104, 130] width 64 height 8
type input "607極光蘊護髮(607)"
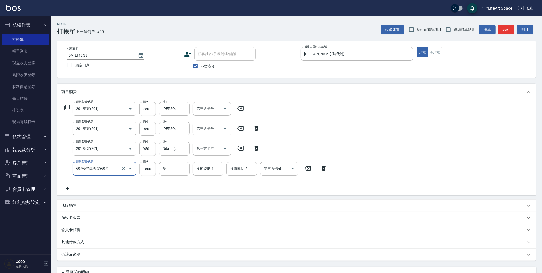
click at [153, 169] on input "1800" at bounding box center [147, 169] width 17 height 14
type input "2200"
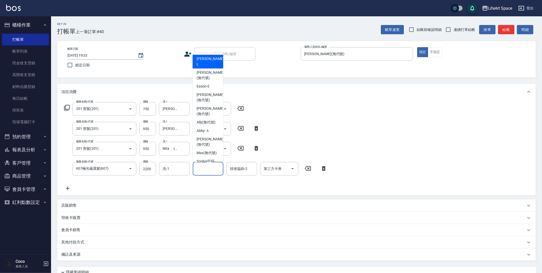
click at [214, 170] on input "技術協助-1" at bounding box center [208, 168] width 26 height 9
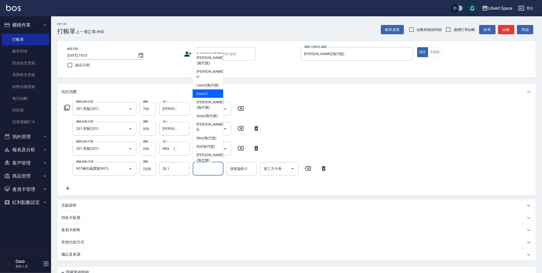
scroll to position [158, 0]
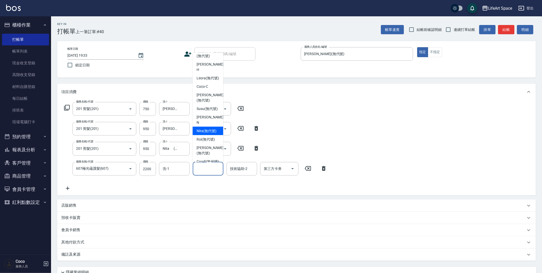
click at [211, 128] on span "Nita (無代號)" at bounding box center [207, 130] width 20 height 5
type input "Nita (無代號)"
click at [66, 189] on icon at bounding box center [67, 188] width 13 height 6
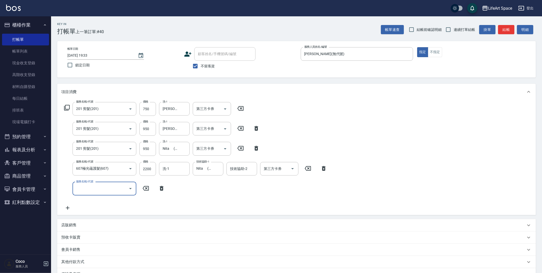
click at [95, 190] on input "服務名稱/代號" at bounding box center [101, 188] width 52 height 9
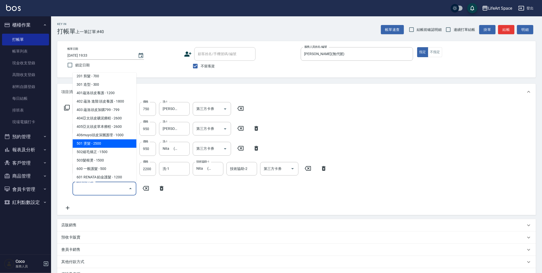
scroll to position [80, 0]
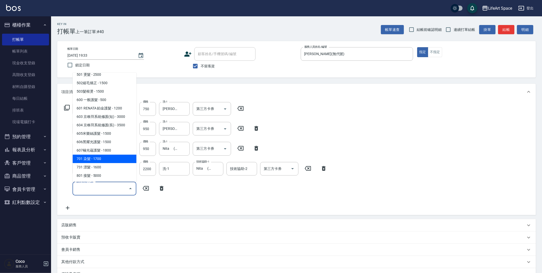
click at [113, 157] on span "701 染髮 - 1700" at bounding box center [104, 159] width 64 height 8
type input "701 染髮(701)"
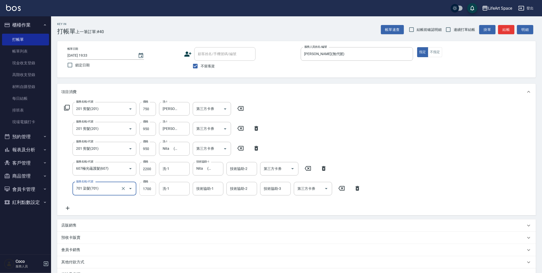
click at [151, 190] on input "1700" at bounding box center [147, 189] width 17 height 14
type input "3000"
click at [173, 189] on input "洗-1" at bounding box center [174, 188] width 26 height 9
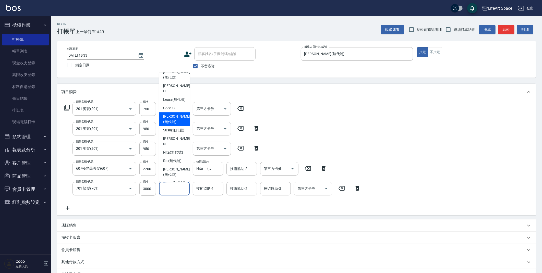
scroll to position [158, 0]
click at [171, 148] on span "Nita (無代號)" at bounding box center [173, 150] width 20 height 5
type input "Nita (無代號)"
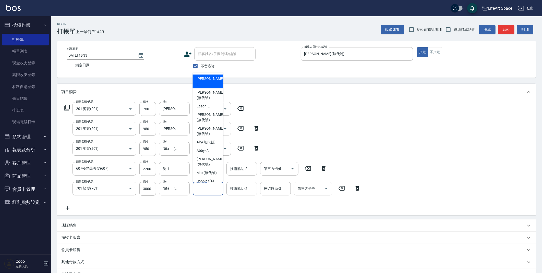
click at [210, 185] on div "技術協助-1 技術協助-1" at bounding box center [208, 189] width 31 height 14
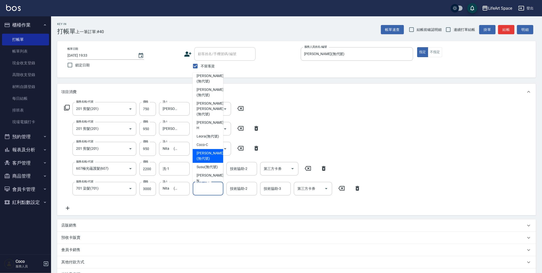
scroll to position [119, 0]
click at [206, 186] on span "Nita (無代號)" at bounding box center [207, 188] width 20 height 5
type input "Nita (無代號)"
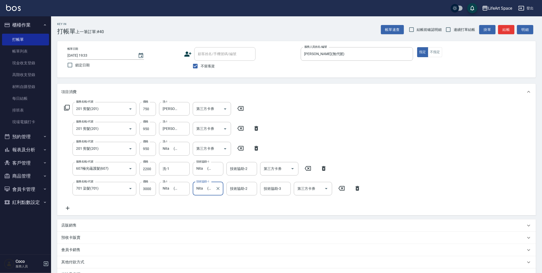
click at [239, 190] on div "技術協助-2 技術協助-2" at bounding box center [241, 189] width 31 height 14
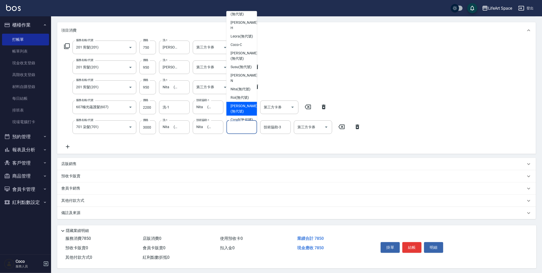
scroll to position [65, 0]
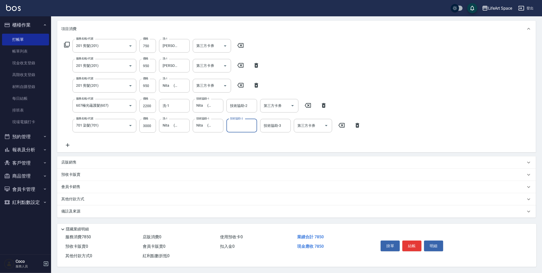
click at [244, 125] on input "技術協助-2" at bounding box center [242, 125] width 26 height 9
click at [244, 124] on input "技術協助-2" at bounding box center [242, 125] width 26 height 9
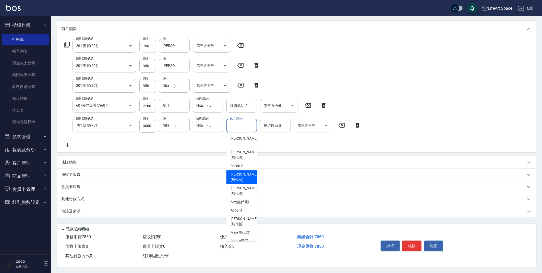
click at [242, 172] on span "[PERSON_NAME] (無代號)" at bounding box center [243, 177] width 27 height 11
type input "[PERSON_NAME](無代號)"
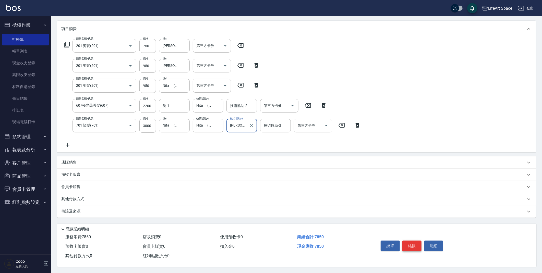
click at [417, 246] on button "結帳" at bounding box center [411, 246] width 19 height 11
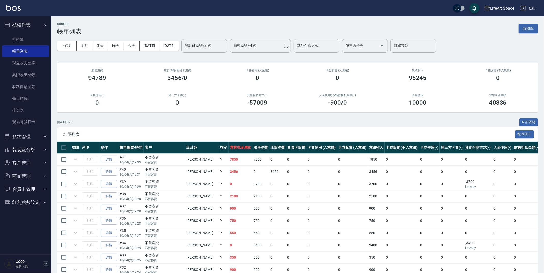
click at [224, 44] on div "設計師編號/姓名 設計師編號/姓名" at bounding box center [204, 46] width 46 height 14
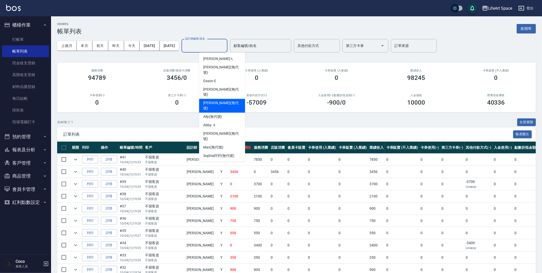
click at [215, 101] on span "[PERSON_NAME] (無代號)" at bounding box center [222, 106] width 38 height 11
type input "[PERSON_NAME](無代號)"
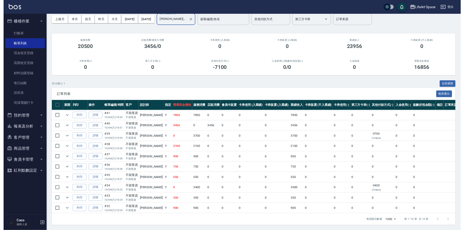
scroll to position [23, 0]
